Goal: Check status: Check status

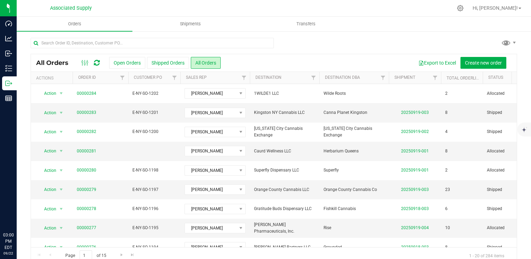
click at [83, 42] on input "text" at bounding box center [152, 43] width 243 height 10
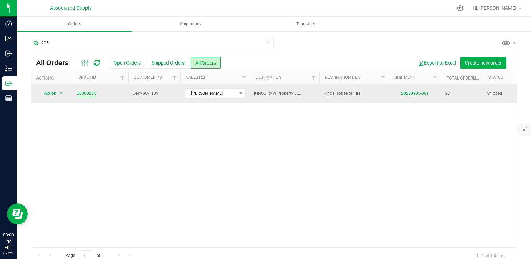
type input "205"
click at [85, 92] on link "00000205" at bounding box center [86, 93] width 19 height 7
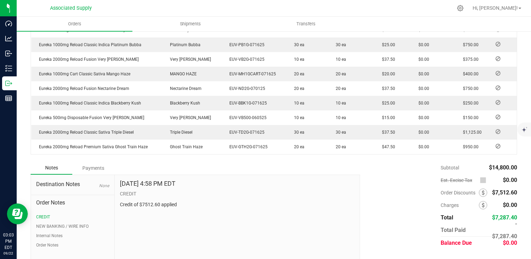
scroll to position [496, 0]
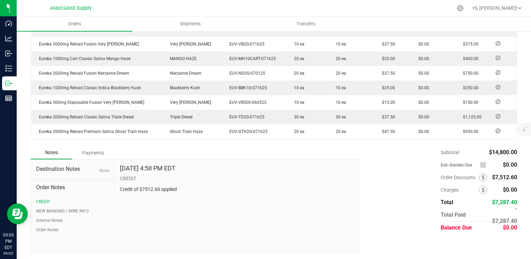
click at [91, 153] on div "Payments" at bounding box center [93, 153] width 42 height 13
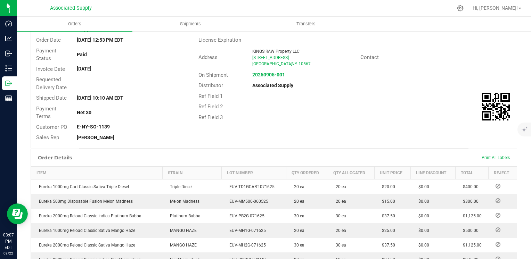
scroll to position [0, 0]
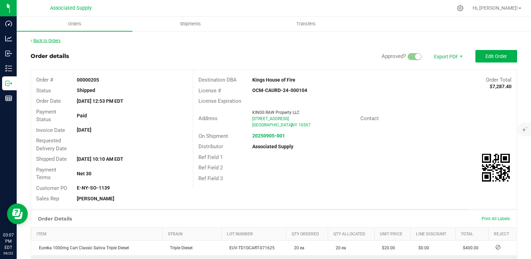
click at [42, 40] on link "Back to Orders" at bounding box center [46, 40] width 30 height 5
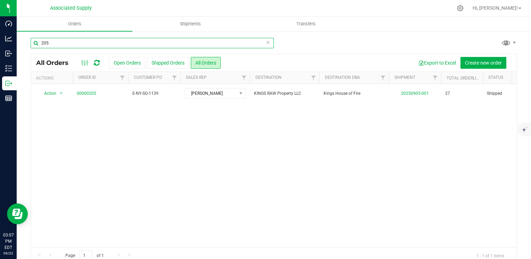
click at [52, 40] on input "205" at bounding box center [152, 43] width 243 height 10
click at [49, 44] on input "205" at bounding box center [152, 43] width 243 height 10
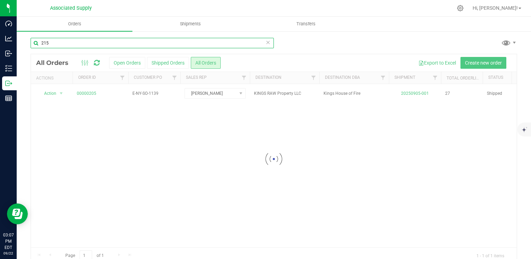
type input "215"
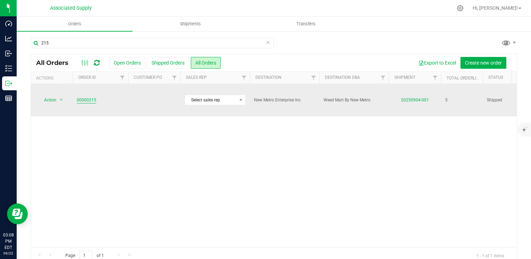
click at [85, 97] on link "00000215" at bounding box center [86, 100] width 19 height 7
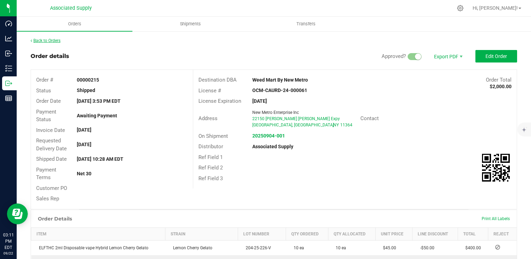
click at [39, 40] on link "Back to Orders" at bounding box center [46, 40] width 30 height 5
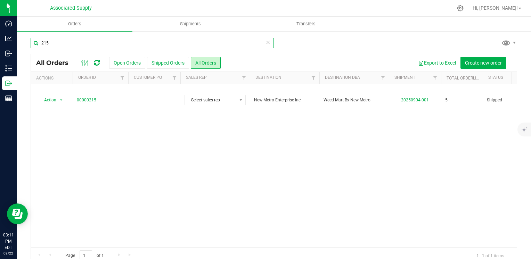
drag, startPoint x: 52, startPoint y: 42, endPoint x: 30, endPoint y: 38, distance: 22.2
click at [30, 38] on div "215 All Orders Open Orders Shipped Orders All Orders Export to Excel Create new…" at bounding box center [274, 151] width 514 height 241
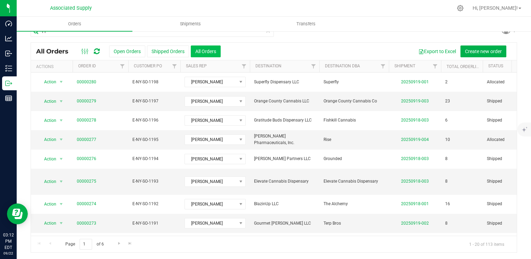
click at [207, 50] on button "All Orders" at bounding box center [206, 52] width 30 height 12
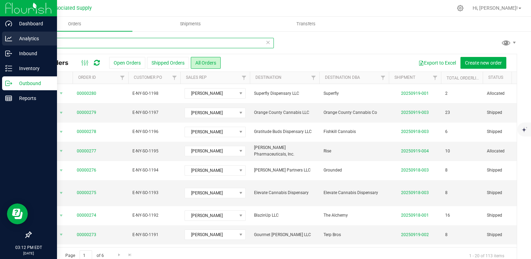
drag, startPoint x: 59, startPoint y: 43, endPoint x: 6, endPoint y: 35, distance: 54.0
click at [6, 35] on div "Dashboard Analytics Inbound Inventory Outbound Reports 03:12 PM EDT [DATE] 09/2…" at bounding box center [265, 129] width 531 height 259
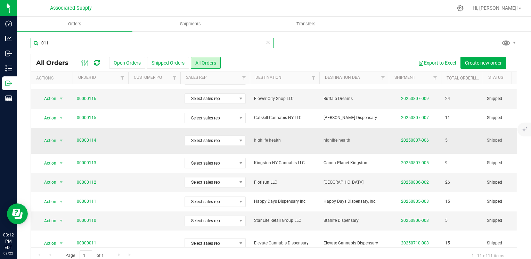
scroll to position [11, 0]
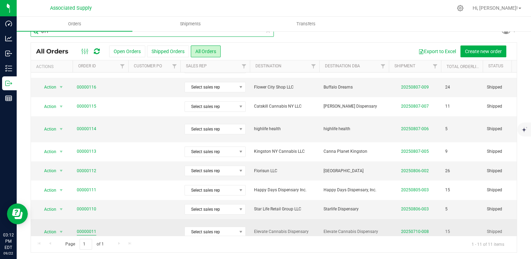
type input "011"
click at [83, 229] on link "00000011" at bounding box center [86, 232] width 19 height 7
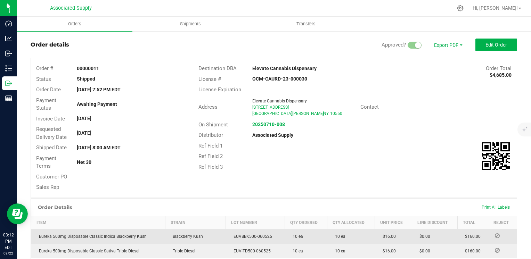
drag, startPoint x: 202, startPoint y: 234, endPoint x: 216, endPoint y: 235, distance: 14.0
click at [216, 235] on td "Blackberry Kush" at bounding box center [195, 236] width 60 height 15
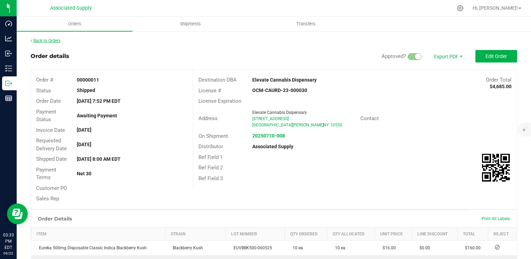
click at [38, 40] on link "Back to Orders" at bounding box center [46, 40] width 30 height 5
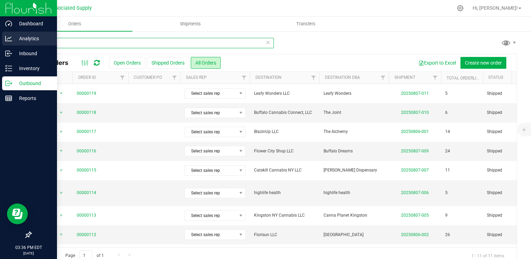
drag, startPoint x: 61, startPoint y: 43, endPoint x: 11, endPoint y: 40, distance: 50.2
click at [11, 40] on div "Dashboard Analytics Inbound Inventory Outbound Reports 03:36 PM EDT [DATE] 09/2…" at bounding box center [265, 129] width 531 height 259
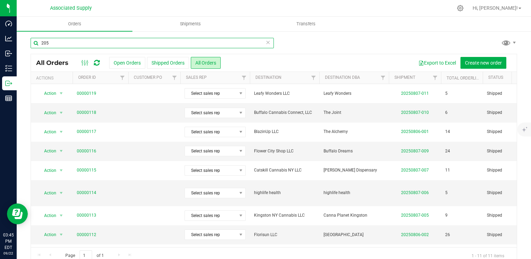
type input "205"
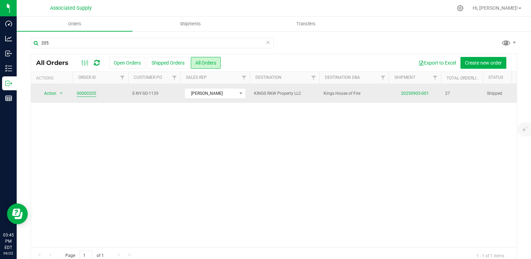
click at [86, 93] on link "00000205" at bounding box center [86, 93] width 19 height 7
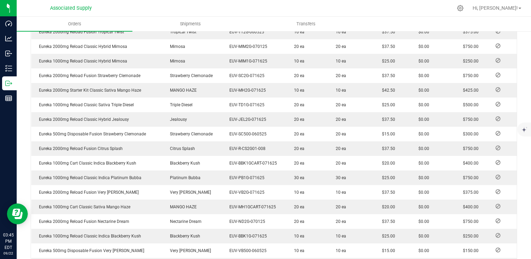
scroll to position [496, 0]
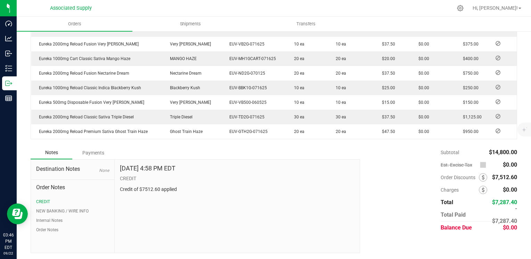
click at [92, 154] on div "Payments" at bounding box center [93, 153] width 42 height 13
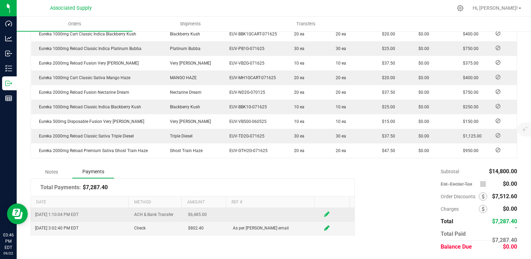
click at [324, 213] on icon at bounding box center [326, 214] width 5 height 6
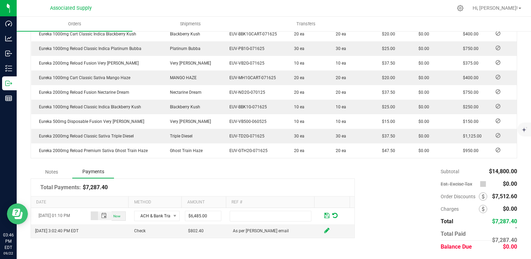
drag, startPoint x: 93, startPoint y: 417, endPoint x: 26, endPoint y: 213, distance: 214.5
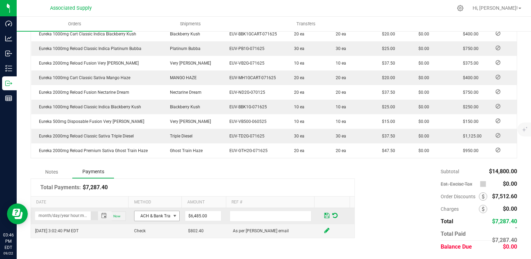
type input "month/day/year hour:minute PM"
click at [172, 216] on span at bounding box center [175, 216] width 6 height 6
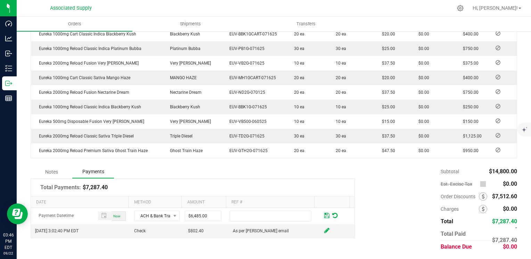
click at [268, 171] on div "Notes Payments" at bounding box center [193, 171] width 324 height 13
click at [113, 215] on span "Now" at bounding box center [116, 216] width 7 height 4
type input "[DATE] 03:46 PM"
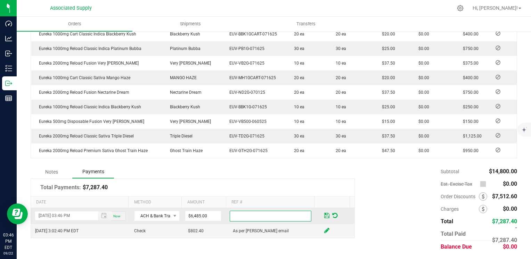
click at [230, 214] on input "text" at bounding box center [271, 216] width 82 height 11
type input "6485"
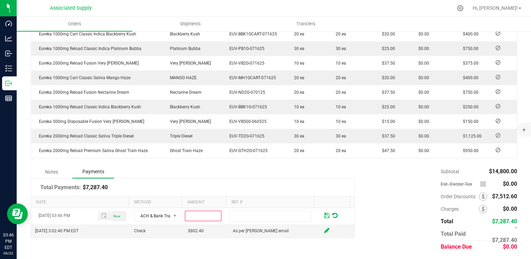
click at [382, 217] on div "Subtotal $14,800.00 Est. Excise Tax $0.00" at bounding box center [436, 209] width 162 height 88
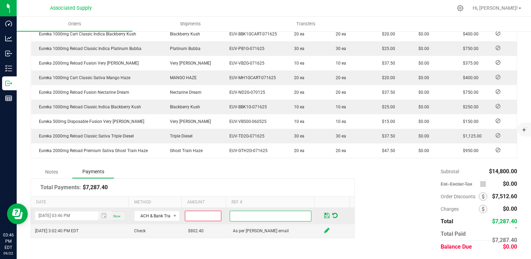
click at [239, 213] on input "text" at bounding box center [271, 216] width 82 height 11
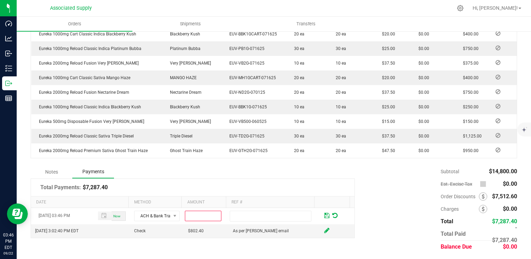
click at [369, 208] on div "Subtotal $14,800.00 Est. Excise Tax $0.00" at bounding box center [436, 209] width 162 height 88
click at [332, 214] on span at bounding box center [334, 216] width 5 height 6
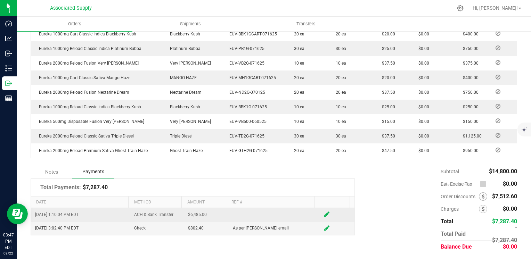
click at [199, 216] on td "$6,485.00" at bounding box center [206, 215] width 45 height 14
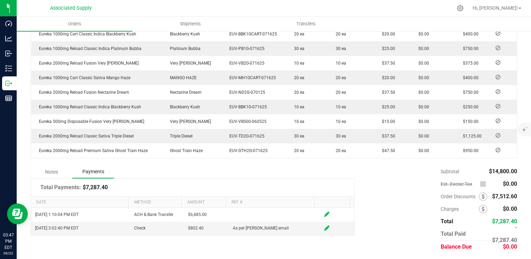
click at [272, 213] on td at bounding box center [274, 215] width 90 height 14
click at [379, 10] on div at bounding box center [288, 8] width 328 height 14
click at [391, 207] on div "Subtotal $14,800.00 Est. Excise Tax $0.00" at bounding box center [436, 209] width 162 height 88
click at [384, 209] on div "Subtotal $14,800.00 Est. Excise Tax $0.00" at bounding box center [436, 209] width 162 height 88
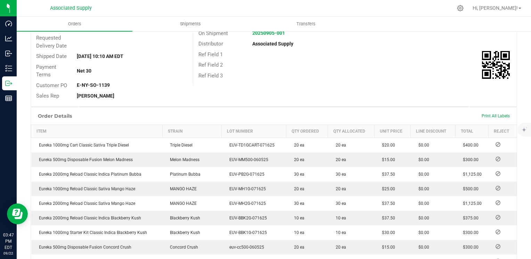
scroll to position [0, 0]
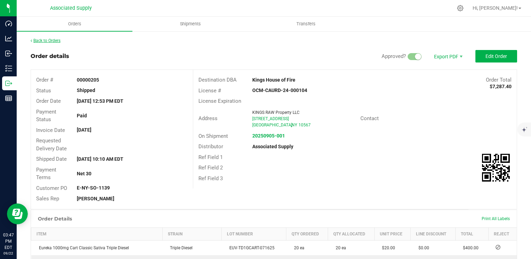
click at [38, 41] on link "Back to Orders" at bounding box center [46, 40] width 30 height 5
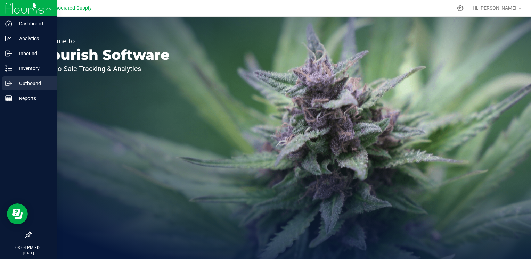
click at [11, 84] on icon at bounding box center [11, 83] width 1 height 1
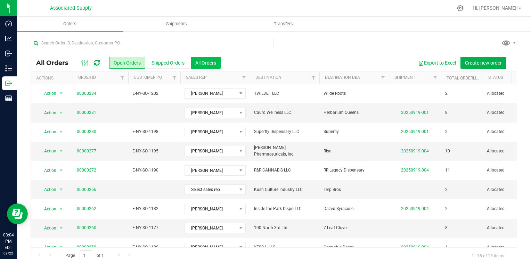
click at [203, 63] on button "All Orders" at bounding box center [206, 63] width 30 height 12
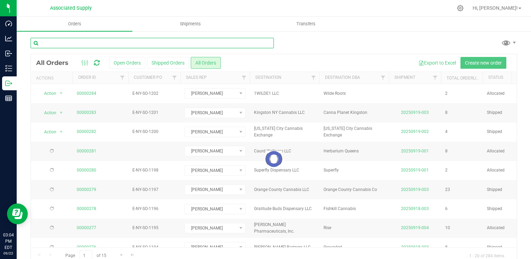
click at [58, 43] on input "text" at bounding box center [152, 43] width 243 height 10
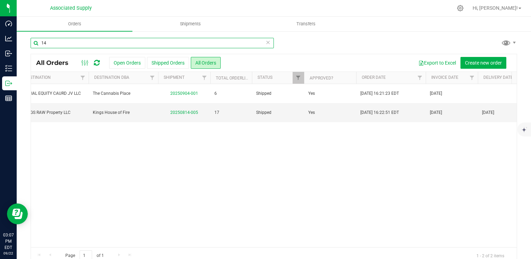
type input "1"
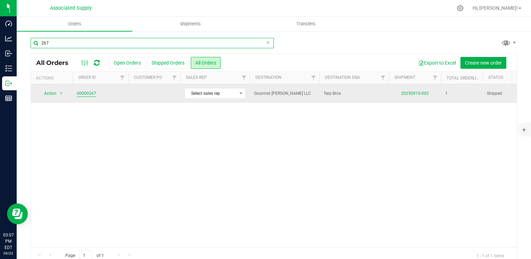
type input "267"
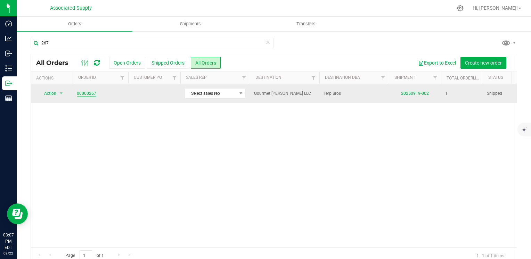
click at [85, 93] on link "00000267" at bounding box center [86, 93] width 19 height 7
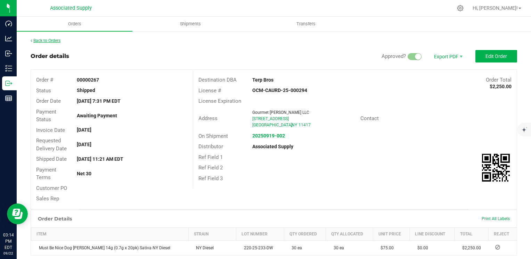
click at [46, 40] on link "Back to Orders" at bounding box center [46, 40] width 30 height 5
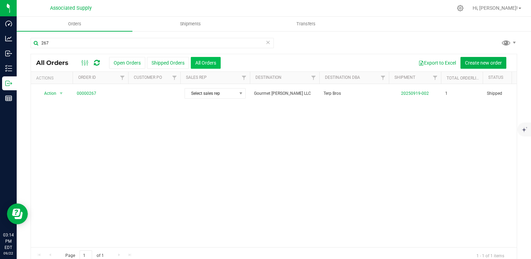
click at [206, 62] on button "All Orders" at bounding box center [206, 63] width 30 height 12
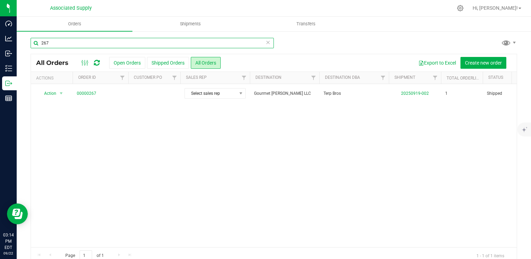
click at [55, 41] on input "267" at bounding box center [152, 43] width 243 height 10
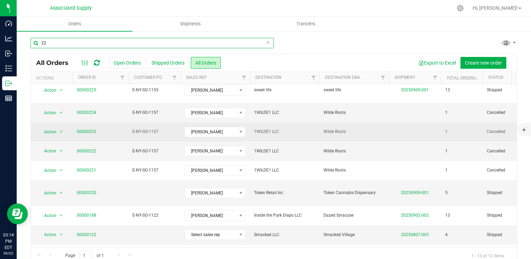
scroll to position [91, 0]
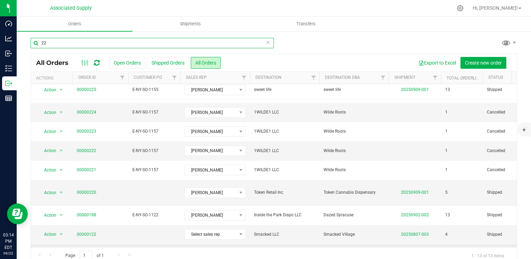
type input "22"
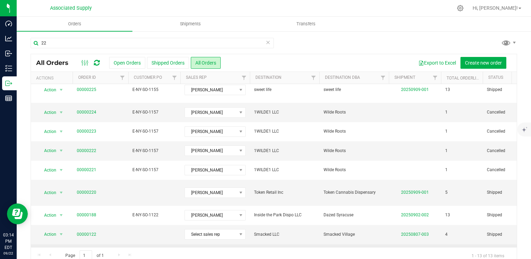
click at [81, 251] on link "00000022" at bounding box center [86, 254] width 19 height 7
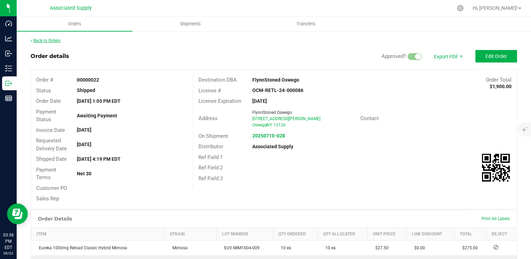
click at [42, 40] on link "Back to Orders" at bounding box center [46, 40] width 30 height 5
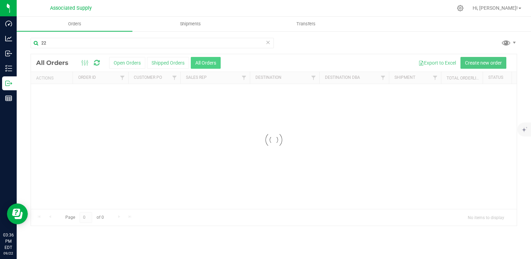
click at [204, 64] on button "All Orders" at bounding box center [206, 63] width 30 height 12
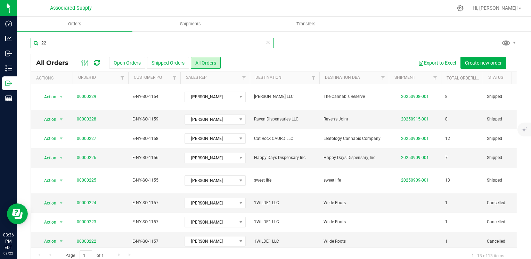
click at [47, 43] on input "22" at bounding box center [152, 43] width 243 height 10
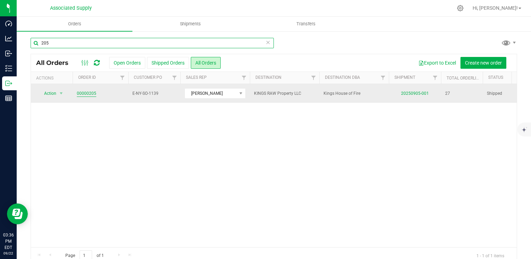
type input "205"
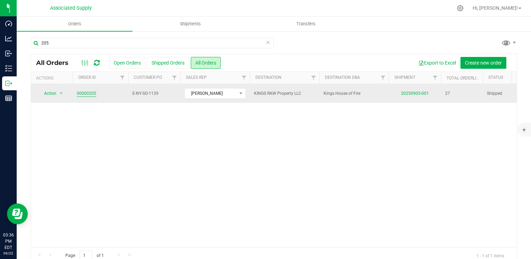
click at [85, 93] on link "00000205" at bounding box center [86, 93] width 19 height 7
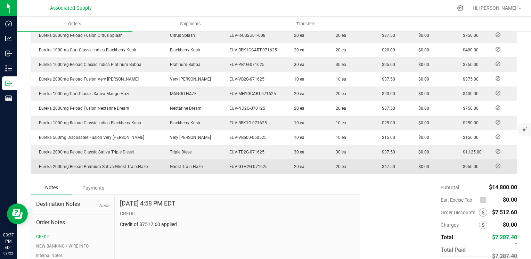
scroll to position [461, 0]
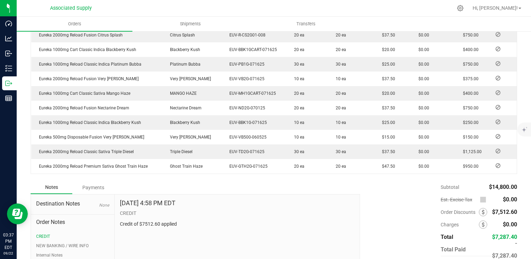
click at [93, 187] on div "Payments" at bounding box center [93, 187] width 42 height 13
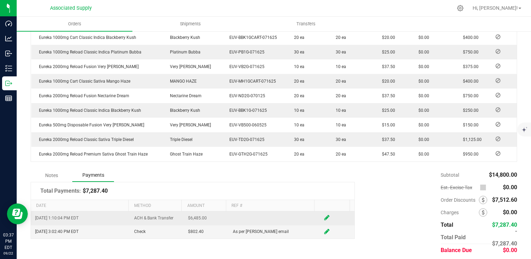
scroll to position [477, 0]
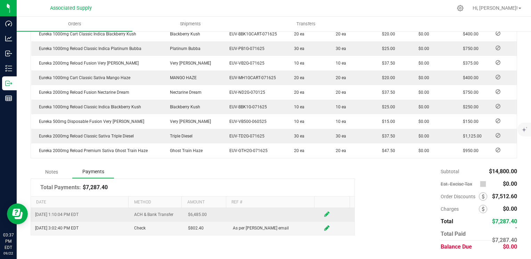
click at [324, 215] on icon at bounding box center [326, 214] width 5 height 6
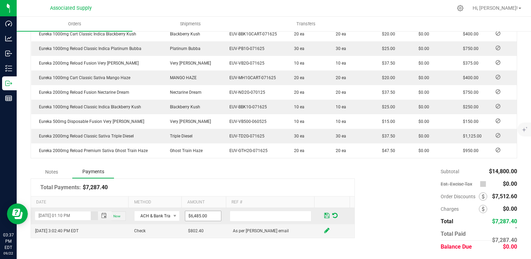
type input "6485"
click at [208, 216] on input "6485" at bounding box center [203, 216] width 36 height 10
click at [254, 214] on input "text" at bounding box center [271, 216] width 82 height 11
click at [324, 213] on span at bounding box center [326, 216] width 5 height 6
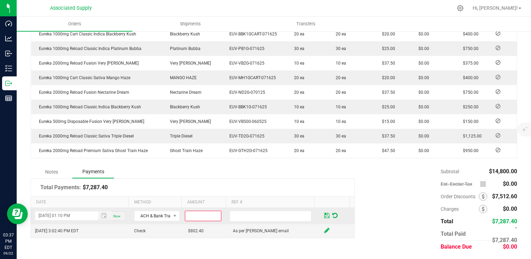
click at [196, 214] on input at bounding box center [203, 216] width 36 height 10
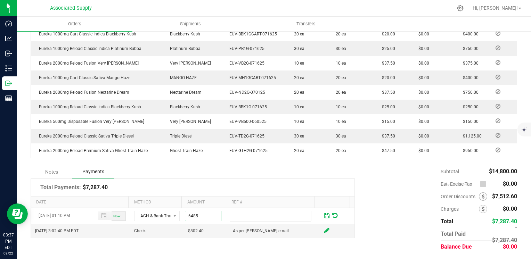
type input "$6,485.00"
click at [374, 217] on div "Subtotal $14,800.00 Est. Excise Tax $0.00" at bounding box center [436, 209] width 162 height 88
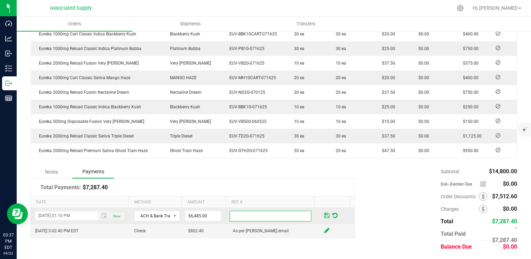
click at [250, 216] on input "text" at bounding box center [271, 216] width 82 height 11
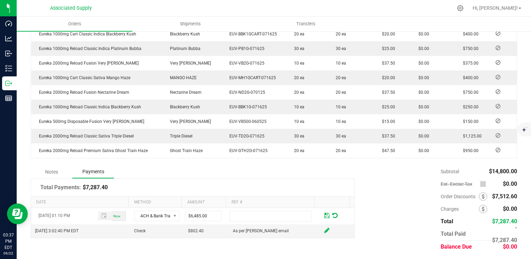
click at [376, 203] on div "Subtotal $14,800.00 Est. Excise Tax $0.00" at bounding box center [436, 209] width 162 height 88
click at [324, 215] on span at bounding box center [326, 216] width 5 height 6
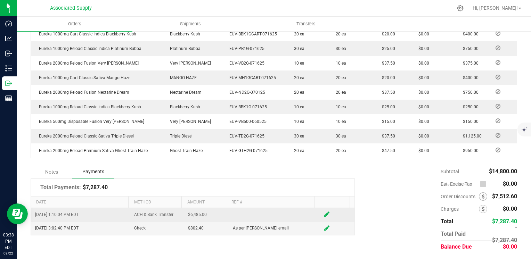
click at [253, 215] on td at bounding box center [274, 215] width 90 height 14
